Goal: Information Seeking & Learning: Learn about a topic

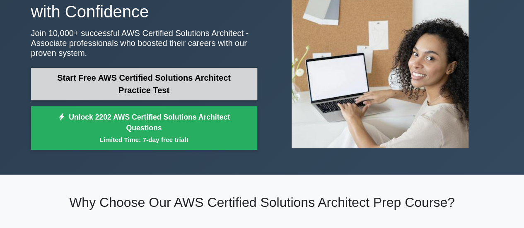
scroll to position [88, 0]
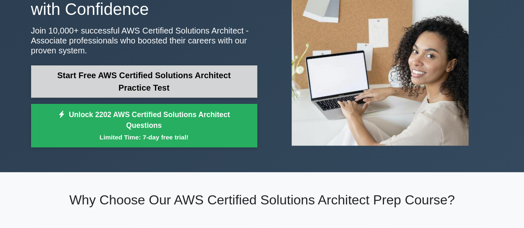
click at [157, 85] on link "Start Free AWS Certified Solutions Architect Practice Test" at bounding box center [144, 81] width 226 height 32
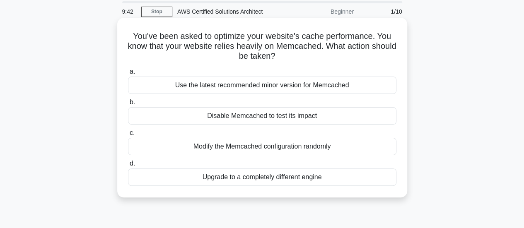
scroll to position [33, 0]
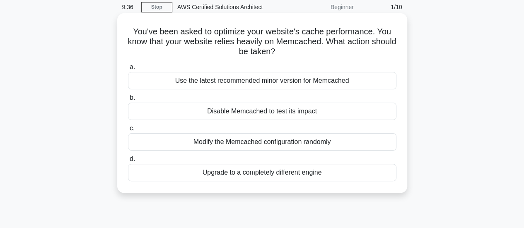
click at [248, 178] on div "Upgrade to a completely different engine" at bounding box center [262, 172] width 268 height 17
click at [128, 162] on input "d. Upgrade to a completely different engine" at bounding box center [128, 159] width 0 height 5
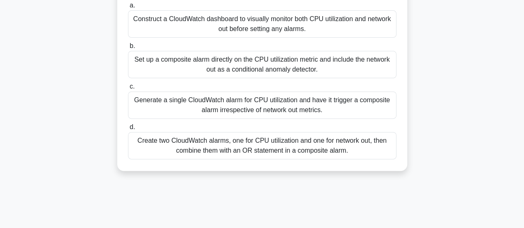
scroll to position [115, 0]
click at [256, 141] on div "Create two CloudWatch alarms, one for CPU utilization and one for network out, …" at bounding box center [262, 145] width 268 height 27
click at [128, 130] on input "d. Create two CloudWatch alarms, one for CPU utilization and one for network ou…" at bounding box center [128, 126] width 0 height 5
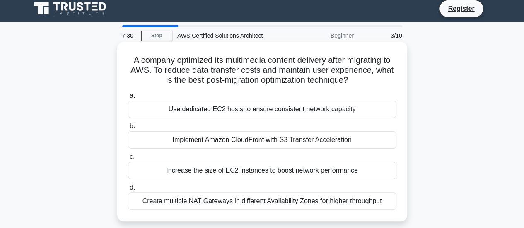
scroll to position [23, 0]
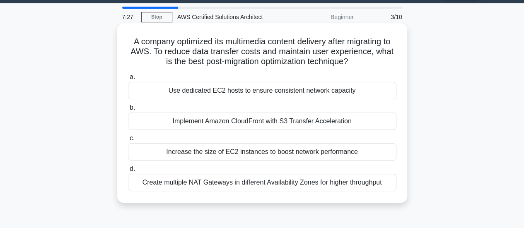
click at [282, 123] on div "Implement Amazon CloudFront with S3 Transfer Acceleration" at bounding box center [262, 121] width 268 height 17
click at [128, 111] on input "b. Implement Amazon CloudFront with S3 Transfer Acceleration" at bounding box center [128, 107] width 0 height 5
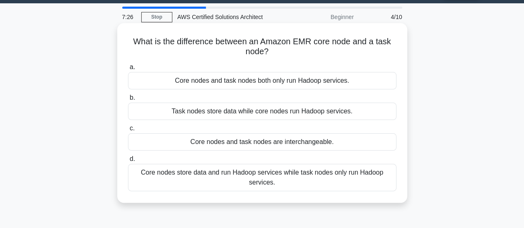
scroll to position [0, 0]
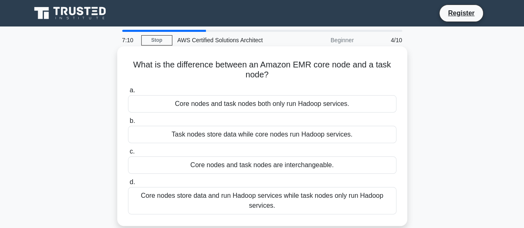
click at [337, 136] on div "Task nodes store data while core nodes run Hadoop services." at bounding box center [262, 134] width 268 height 17
click at [128, 124] on input "b. Task nodes store data while core nodes run Hadoop services." at bounding box center [128, 120] width 0 height 5
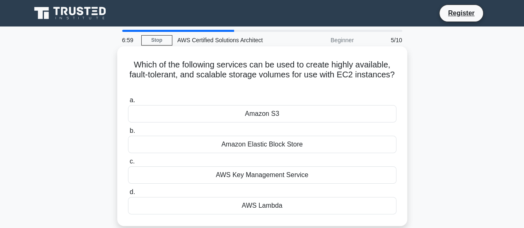
click at [330, 143] on div "Amazon Elastic Block Store" at bounding box center [262, 144] width 268 height 17
click at [128, 134] on input "b. Amazon Elastic Block Store" at bounding box center [128, 130] width 0 height 5
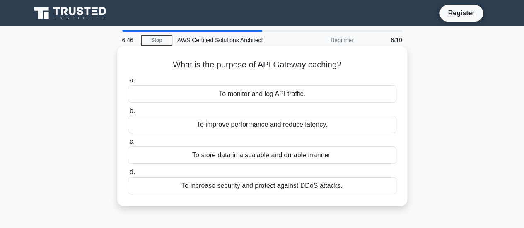
click at [329, 130] on div "To improve performance and reduce latency." at bounding box center [262, 124] width 268 height 17
click at [128, 114] on input "b. To improve performance and reduce latency." at bounding box center [128, 110] width 0 height 5
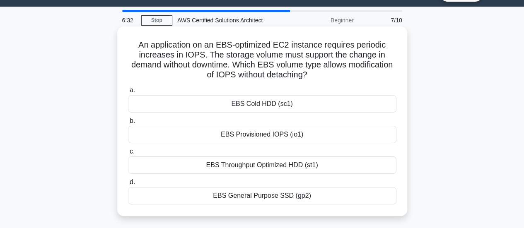
scroll to position [20, 0]
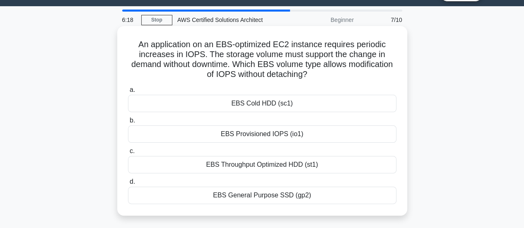
click at [332, 191] on div "EBS General Purpose SSD (gp2)" at bounding box center [262, 195] width 268 height 17
click at [128, 185] on input "d. EBS General Purpose SSD (gp2)" at bounding box center [128, 181] width 0 height 5
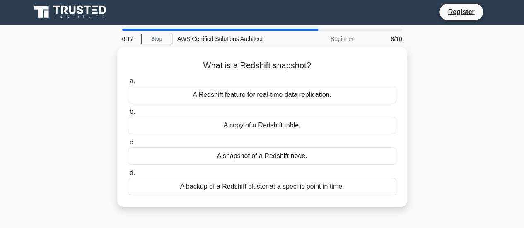
scroll to position [0, 0]
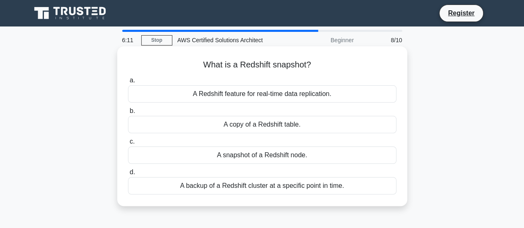
click at [304, 156] on div "A snapshot of a Redshift node." at bounding box center [262, 155] width 268 height 17
click at [128, 145] on input "c. A snapshot of a Redshift node." at bounding box center [128, 141] width 0 height 5
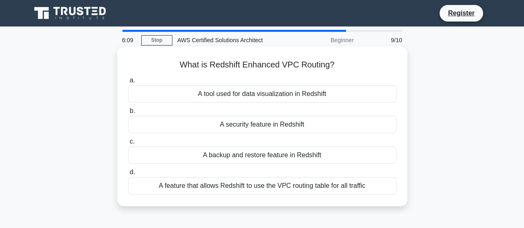
click at [256, 152] on div "A backup and restore feature in Redshift" at bounding box center [262, 155] width 268 height 17
click at [128, 145] on input "c. A backup and restore feature in Redshift" at bounding box center [128, 141] width 0 height 5
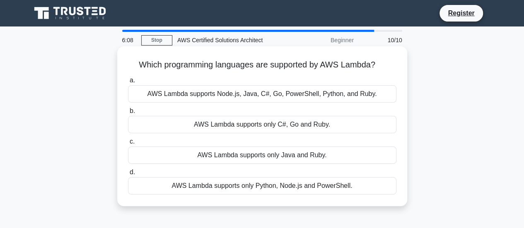
click at [275, 122] on div "AWS Lambda supports only C#, Go and Ruby." at bounding box center [262, 124] width 268 height 17
click at [128, 114] on input "b. AWS Lambda supports only C#, Go and Ruby." at bounding box center [128, 110] width 0 height 5
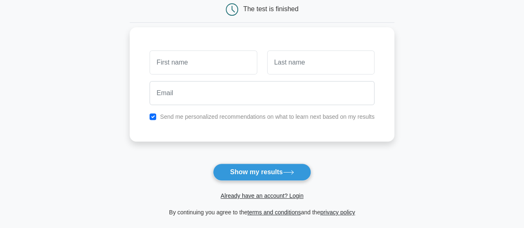
scroll to position [88, 0]
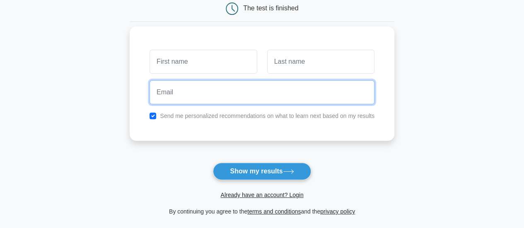
click at [251, 99] on input "email" at bounding box center [261, 92] width 225 height 24
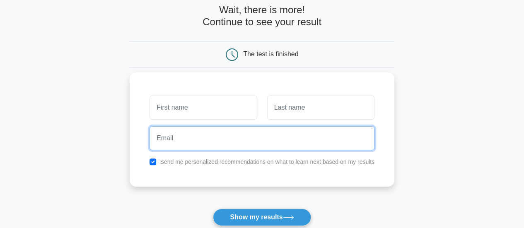
scroll to position [42, 0]
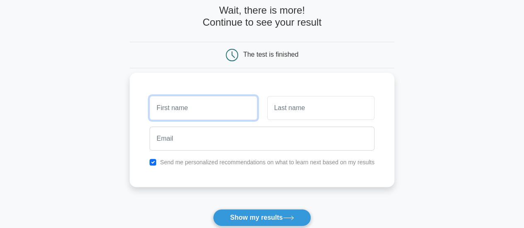
click at [227, 111] on input "text" at bounding box center [202, 108] width 107 height 24
type input "chandrakant"
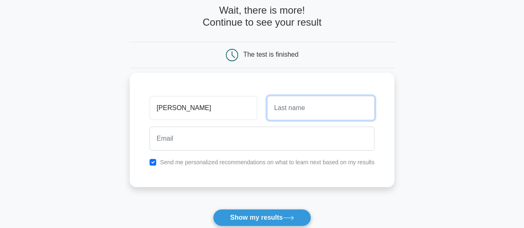
click at [313, 106] on input "text" at bounding box center [320, 108] width 107 height 24
type input "itagi"
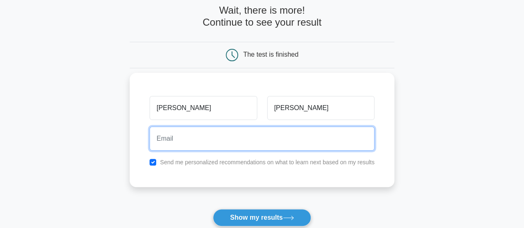
click at [296, 130] on input "email" at bounding box center [261, 139] width 225 height 24
click at [296, 130] on input "puc" at bounding box center [261, 139] width 225 height 24
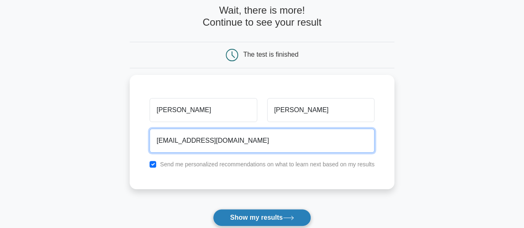
type input "puc593813@gmail.com"
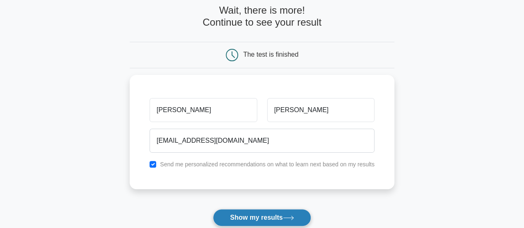
click at [272, 215] on button "Show my results" at bounding box center [262, 217] width 98 height 17
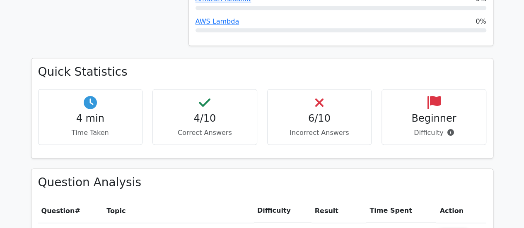
scroll to position [522, 0]
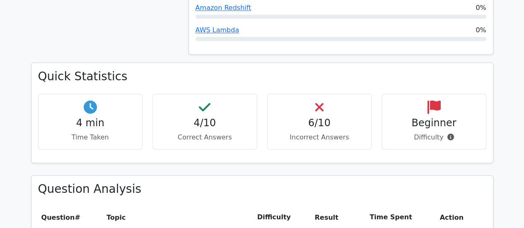
click at [203, 117] on h4 "4/10" at bounding box center [204, 123] width 91 height 12
click at [199, 117] on h4 "4/10" at bounding box center [204, 123] width 91 height 12
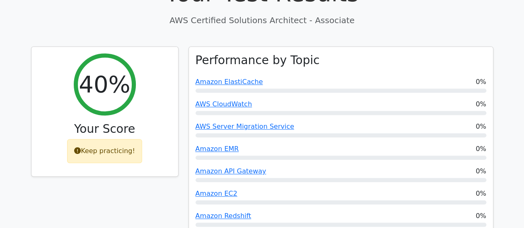
scroll to position [307, 0]
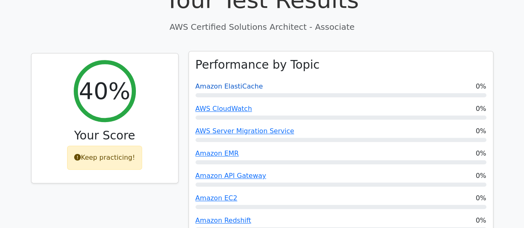
click at [227, 82] on link "Amazon ElastiCache" at bounding box center [228, 86] width 67 height 8
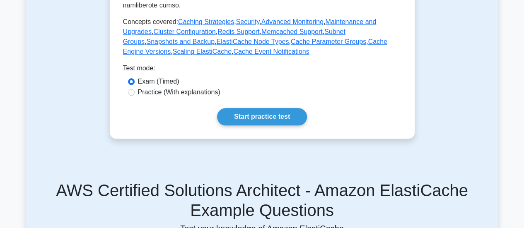
scroll to position [383, 0]
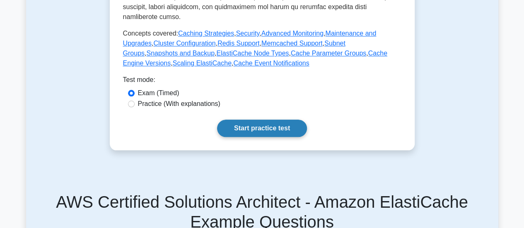
click at [253, 125] on link "Start practice test" at bounding box center [262, 128] width 90 height 17
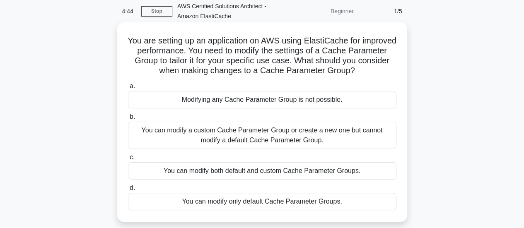
scroll to position [35, 0]
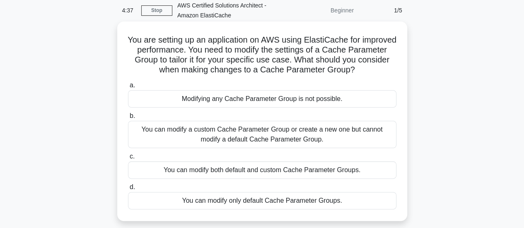
click at [271, 144] on div "You can modify a custom Cache Parameter Group or create a new one but cannot mo…" at bounding box center [262, 134] width 268 height 27
click at [128, 119] on input "b. You can modify a custom Cache Parameter Group or create a new one but cannot…" at bounding box center [128, 115] width 0 height 5
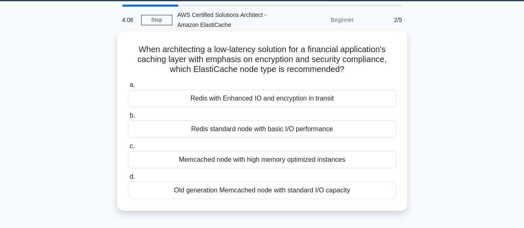
scroll to position [24, 0]
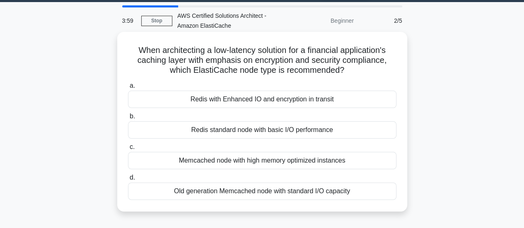
click at [261, 104] on div "Redis with Enhanced IO and encryption in transit" at bounding box center [262, 99] width 268 height 17
click at [128, 89] on input "a. Redis with Enhanced IO and encryption in transit" at bounding box center [128, 85] width 0 height 5
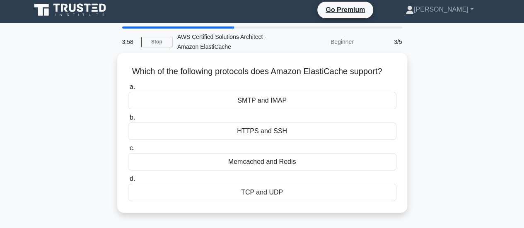
scroll to position [0, 0]
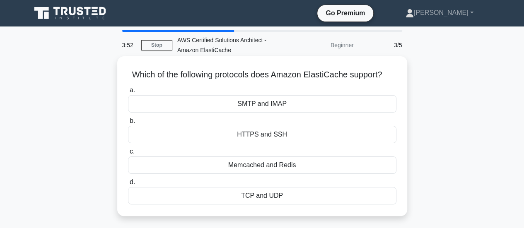
click at [301, 164] on div "Memcached and Redis" at bounding box center [262, 165] width 268 height 17
click at [128, 154] on input "c. Memcached and Redis" at bounding box center [128, 151] width 0 height 5
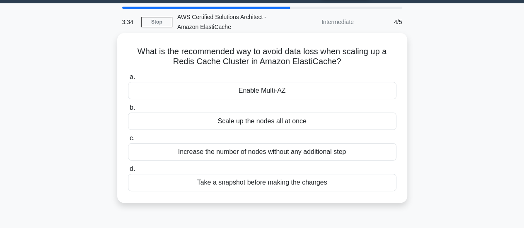
scroll to position [23, 0]
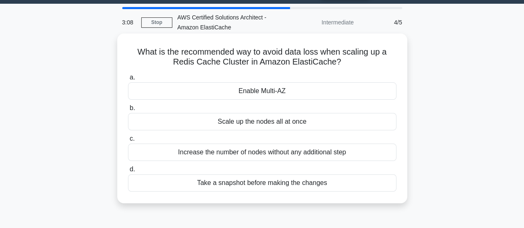
click at [284, 92] on div "Enable Multi-AZ" at bounding box center [262, 90] width 268 height 17
click at [128, 80] on input "a. Enable Multi-AZ" at bounding box center [128, 77] width 0 height 5
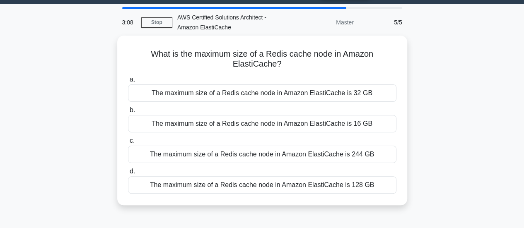
scroll to position [0, 0]
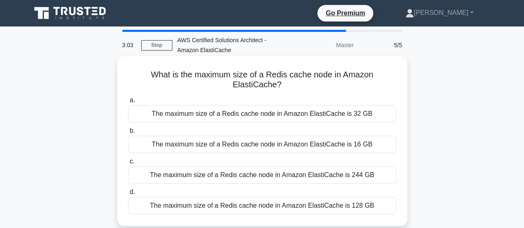
click at [263, 138] on div "The maximum size of a Redis cache node in Amazon ElastiCache is 16 GB" at bounding box center [262, 144] width 268 height 17
click at [128, 134] on input "b. The maximum size of a Redis cache node in Amazon ElastiCache is 16 GB" at bounding box center [128, 130] width 0 height 5
